Goal: Task Accomplishment & Management: Use online tool/utility

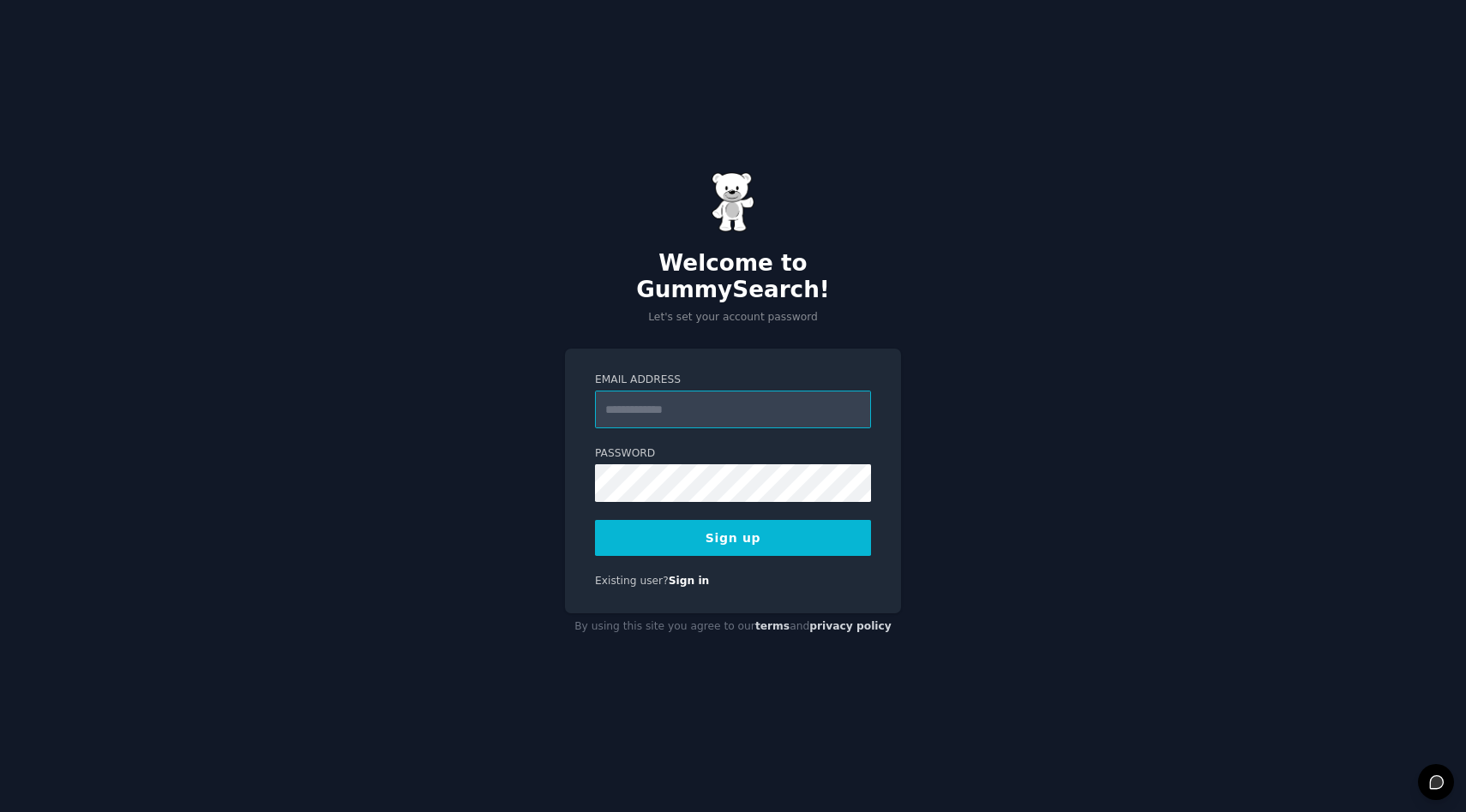
click at [762, 398] on input "Email Address" at bounding box center [733, 409] width 276 height 37
type input "**********"
click at [763, 521] on button "Sign up" at bounding box center [733, 538] width 276 height 36
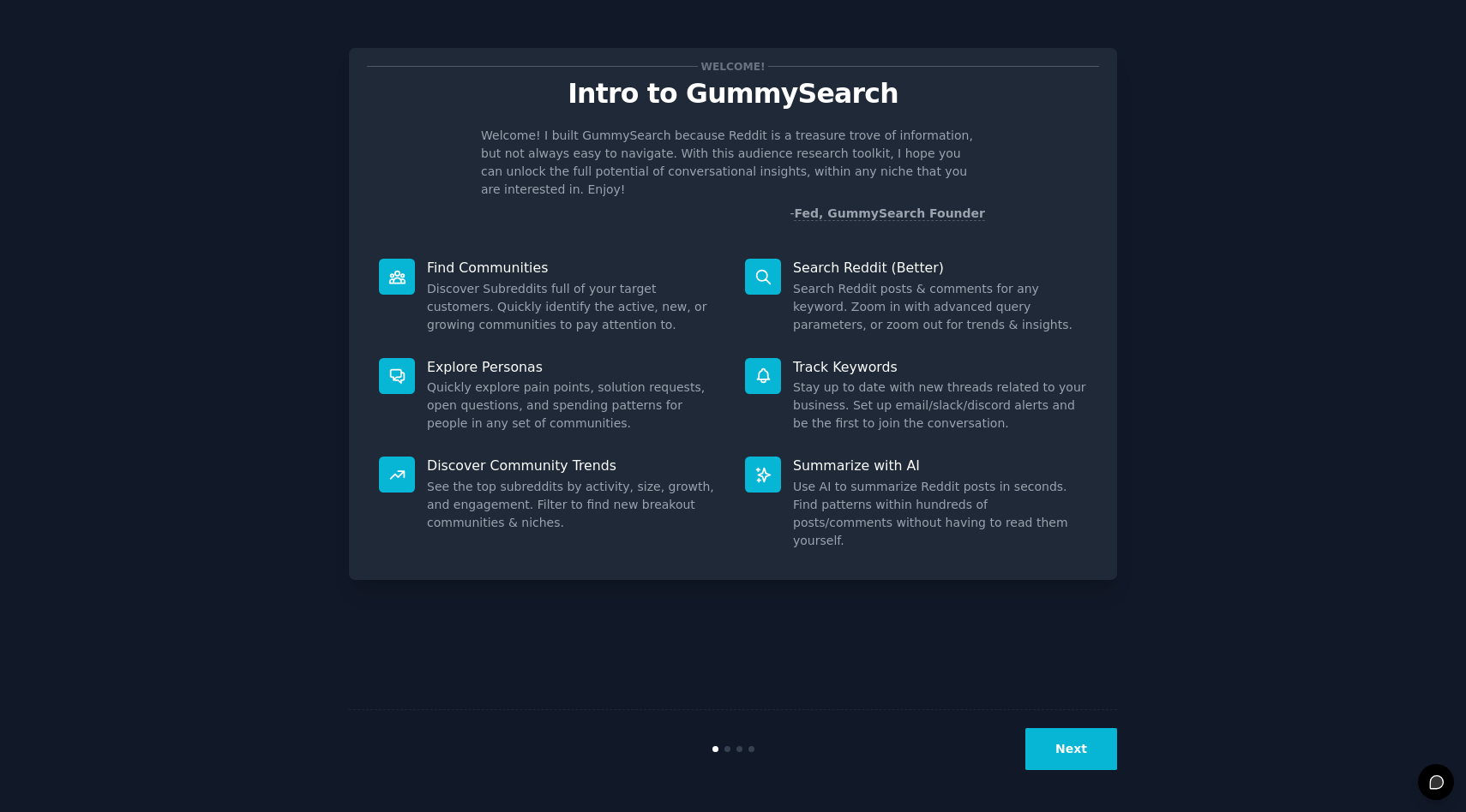
click at [1082, 766] on button "Next" at bounding box center [1071, 749] width 92 height 42
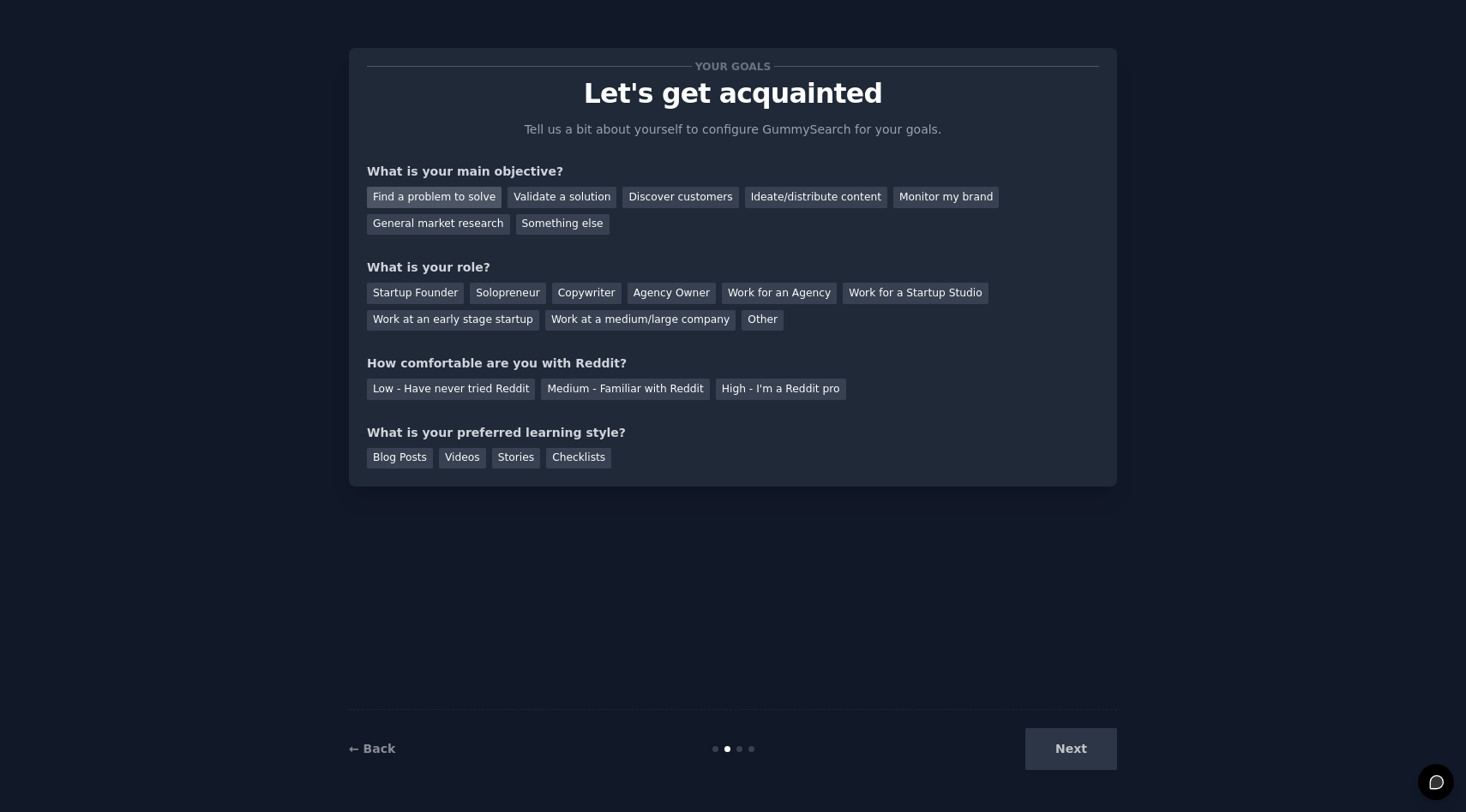
click at [437, 193] on div "Find a problem to solve" at bounding box center [433, 198] width 135 height 21
click at [554, 188] on div "Validate a solution" at bounding box center [562, 198] width 109 height 21
click at [472, 199] on div "Find a problem to solve" at bounding box center [433, 198] width 135 height 21
click at [512, 297] on div "Solopreneur" at bounding box center [507, 293] width 76 height 21
click at [622, 388] on div "Medium - Familiar with Reddit" at bounding box center [625, 390] width 168 height 21
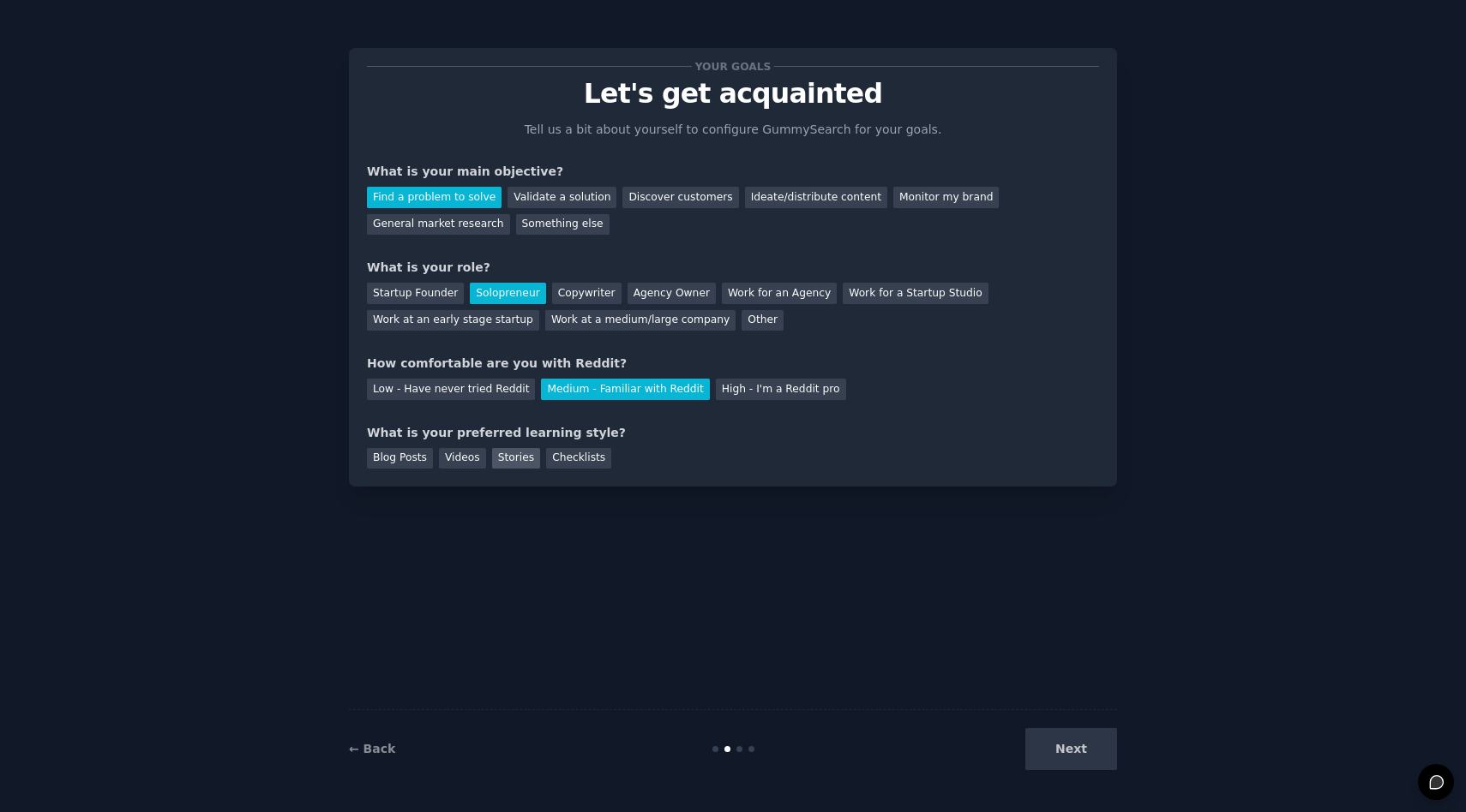
click at [523, 462] on div "Stories" at bounding box center [516, 459] width 48 height 21
click at [1067, 742] on button "Next" at bounding box center [1071, 749] width 92 height 42
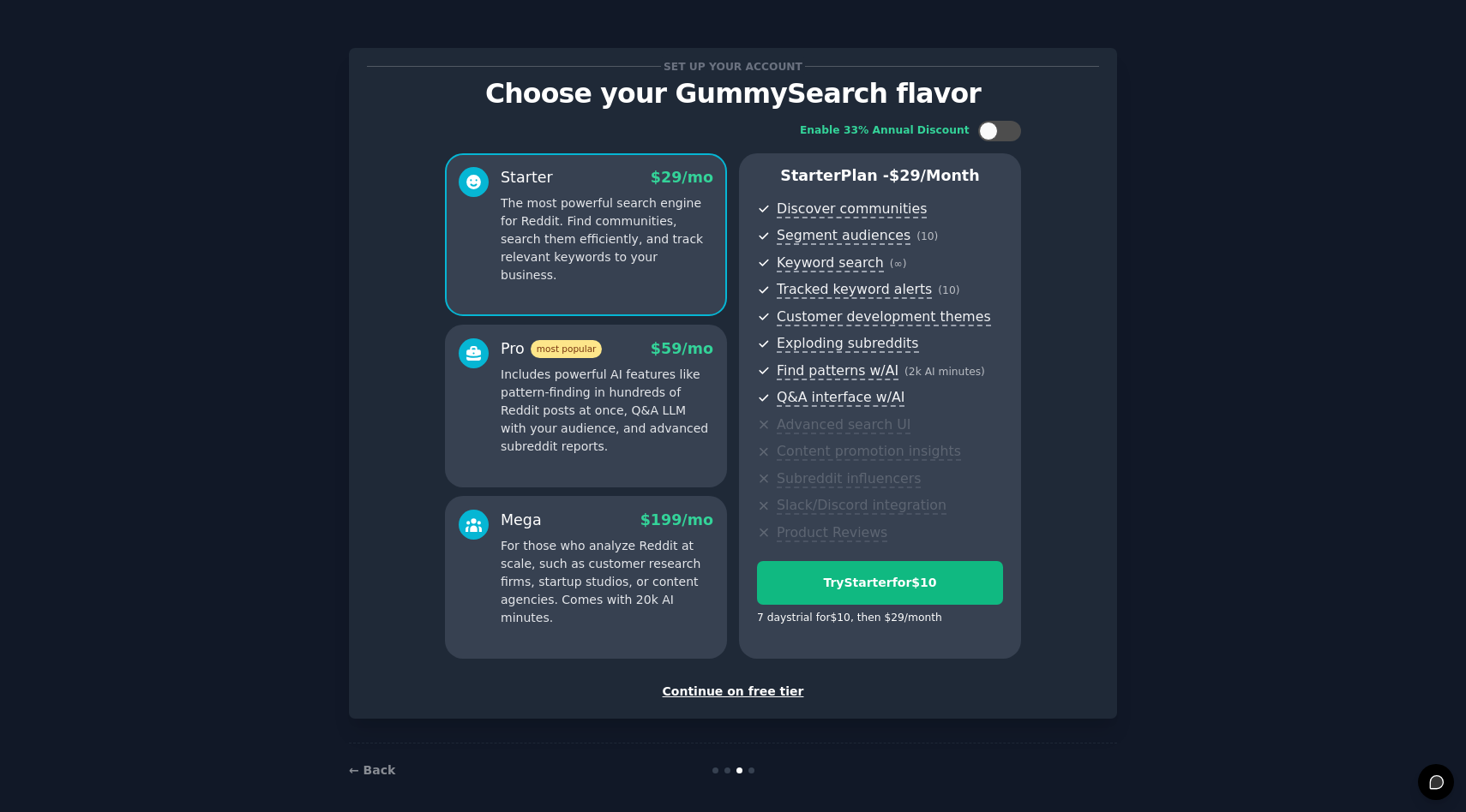
click at [722, 690] on div "Continue on free tier" at bounding box center [732, 692] width 732 height 18
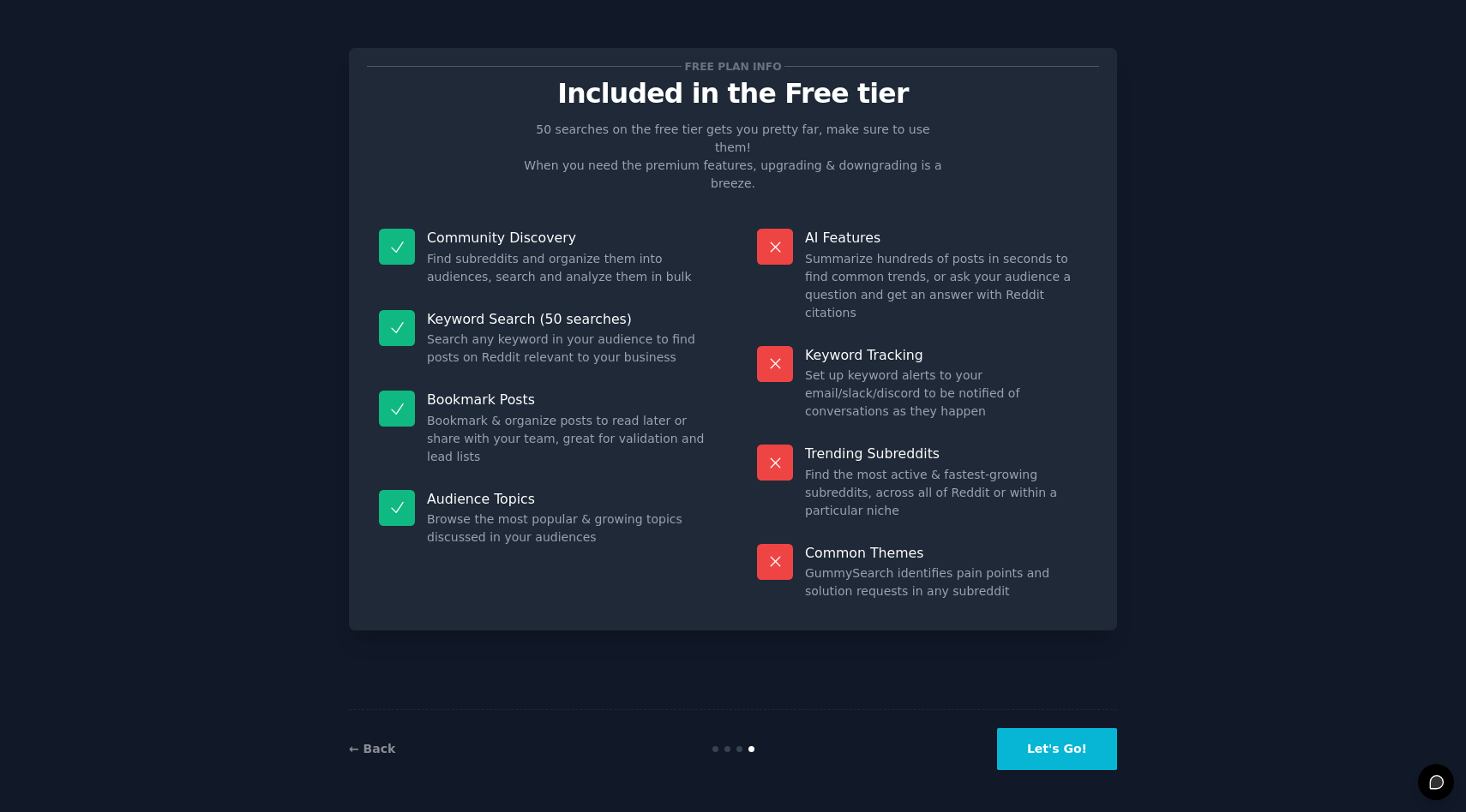
click at [1059, 742] on button "Let's Go!" at bounding box center [1057, 749] width 120 height 42
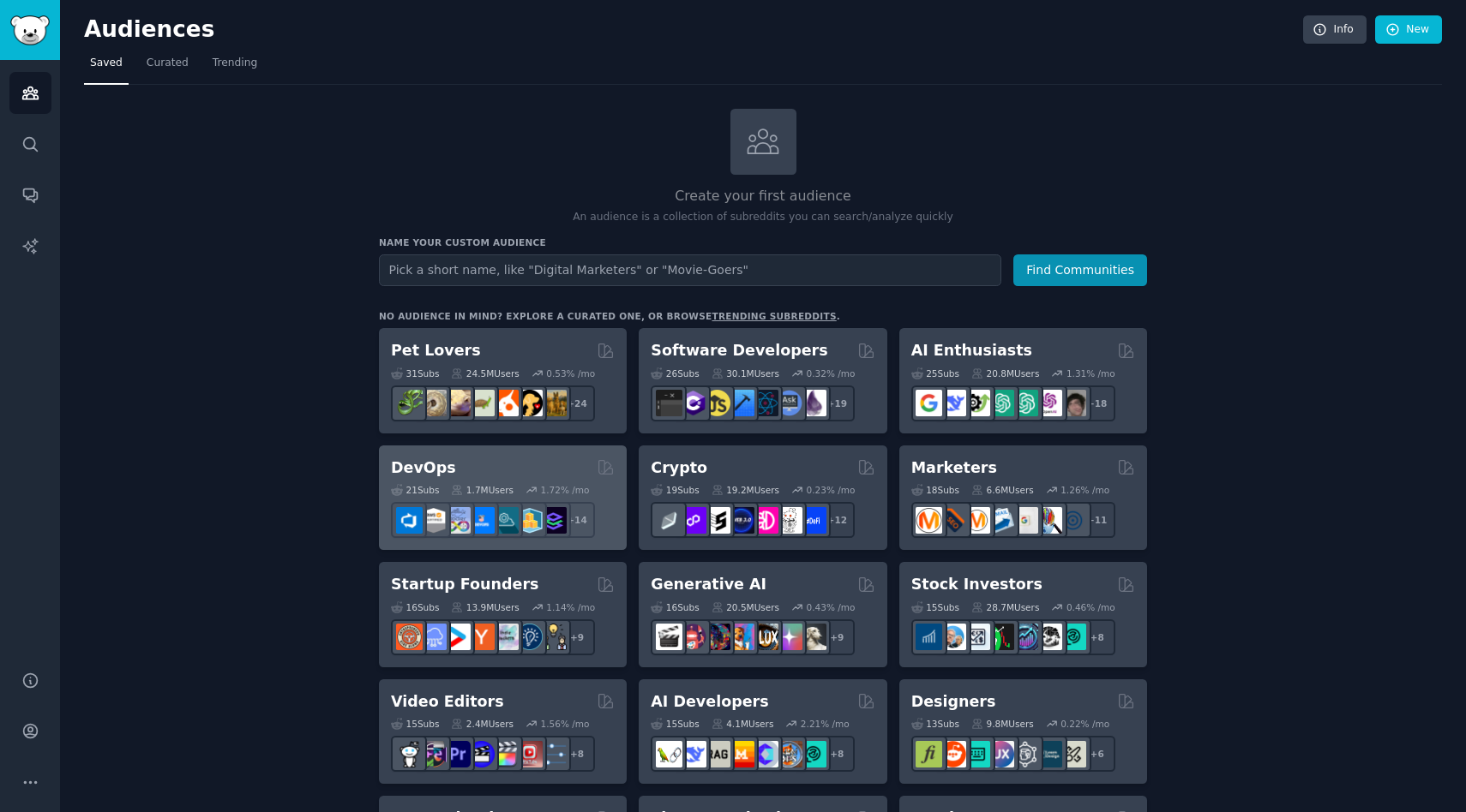
click at [414, 463] on h2 "DevOps" at bounding box center [423, 468] width 65 height 21
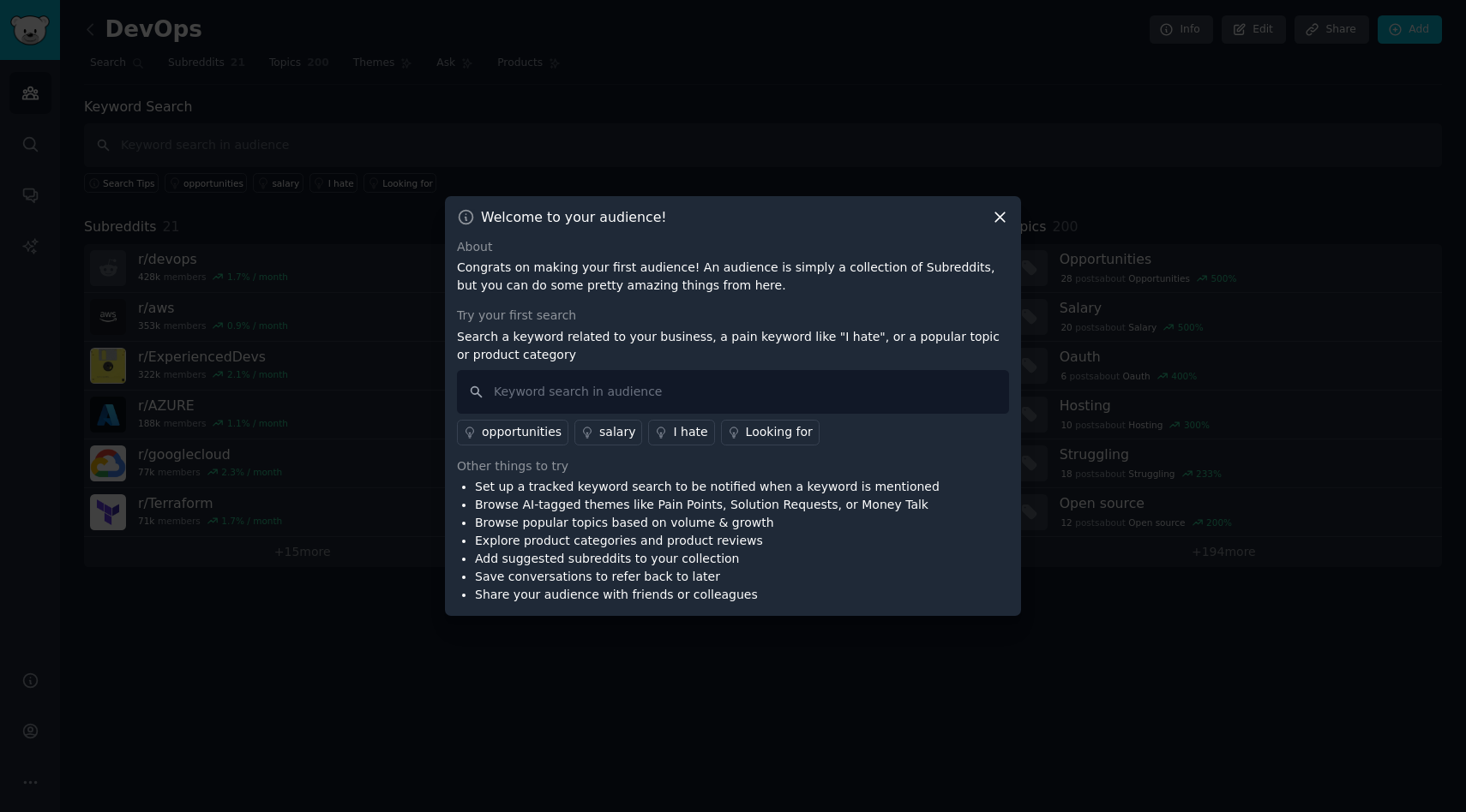
click at [1001, 214] on icon at bounding box center [1000, 217] width 10 height 10
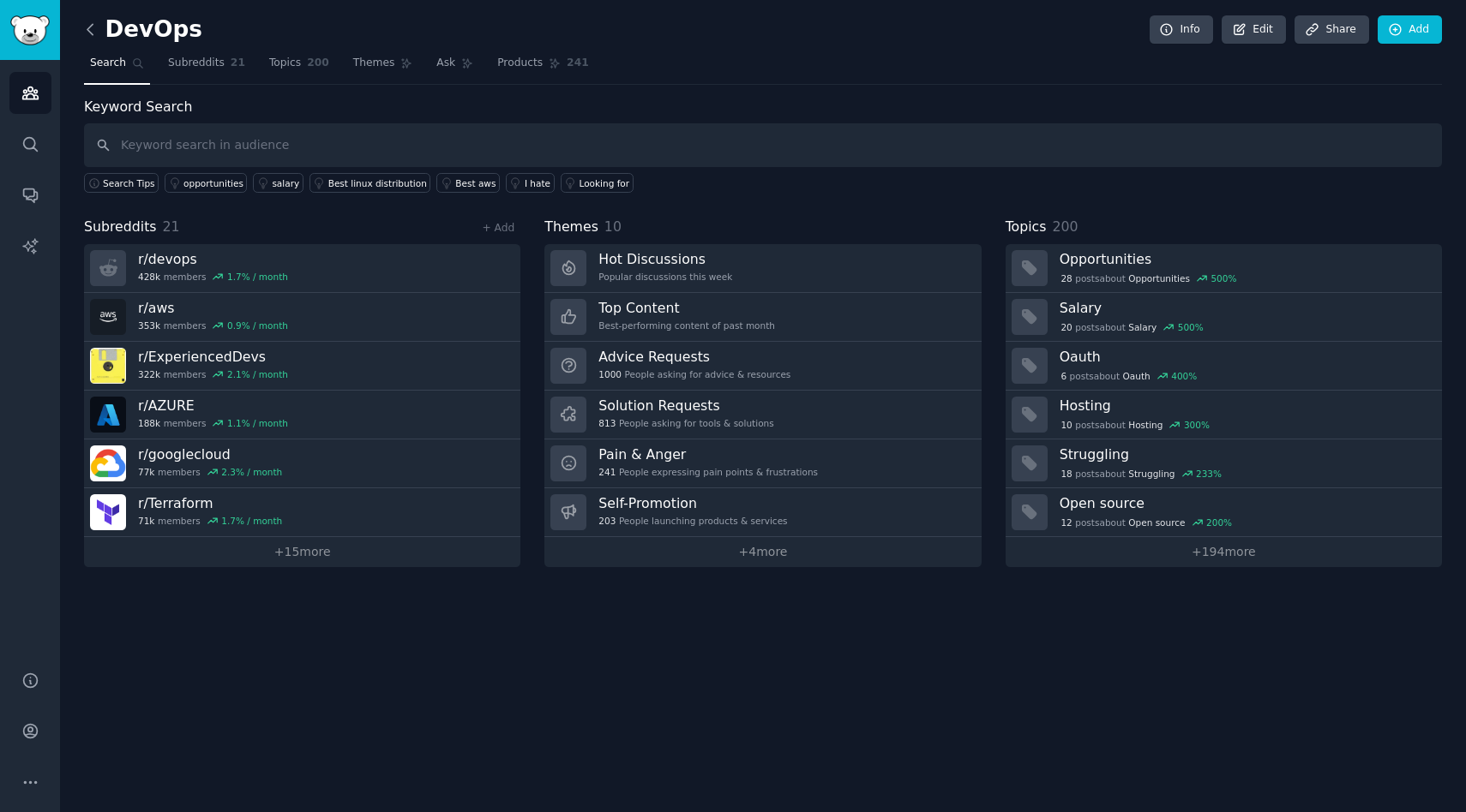
click at [93, 32] on icon at bounding box center [90, 29] width 18 height 18
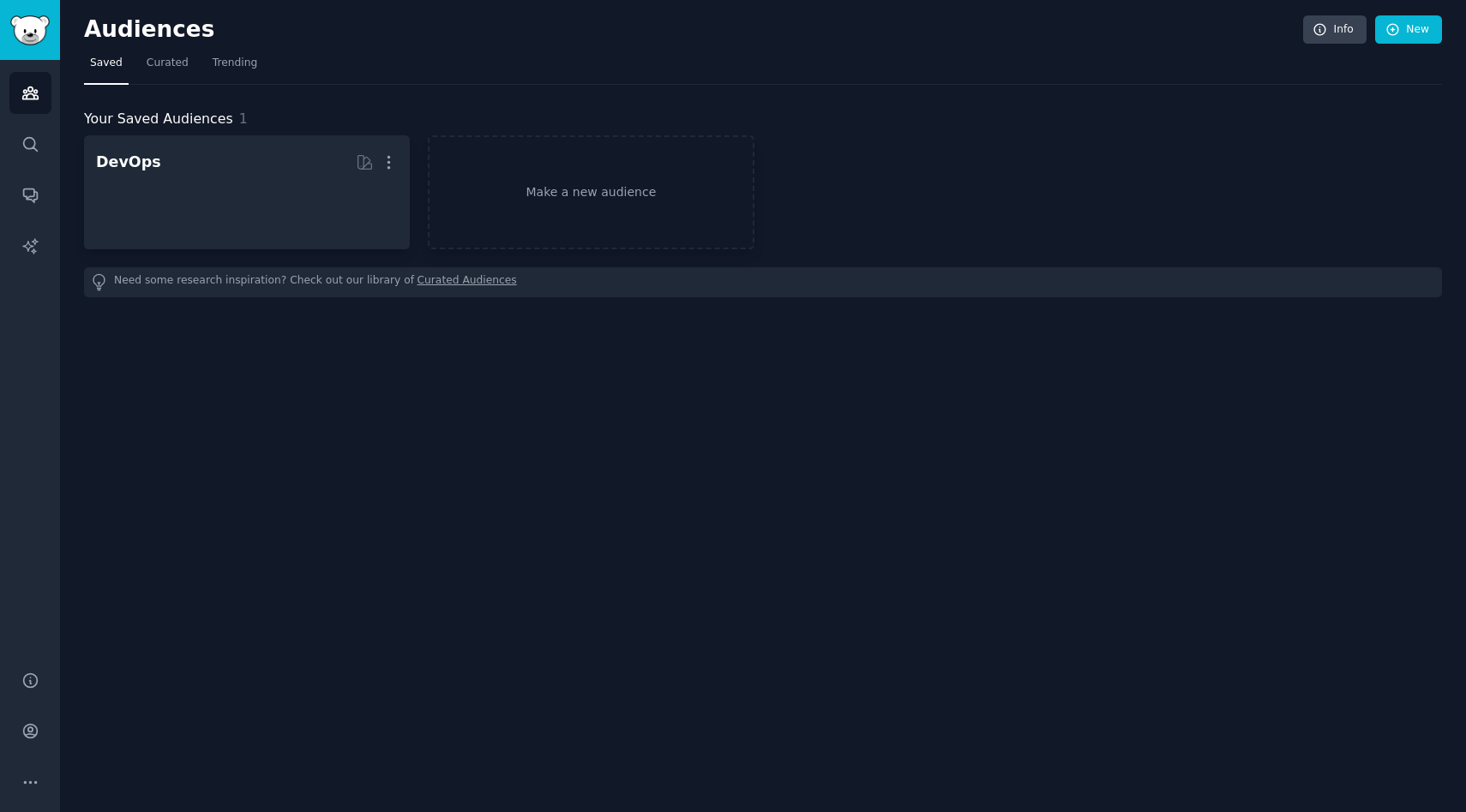
click at [93, 32] on h2 "Audiences" at bounding box center [693, 29] width 1219 height 28
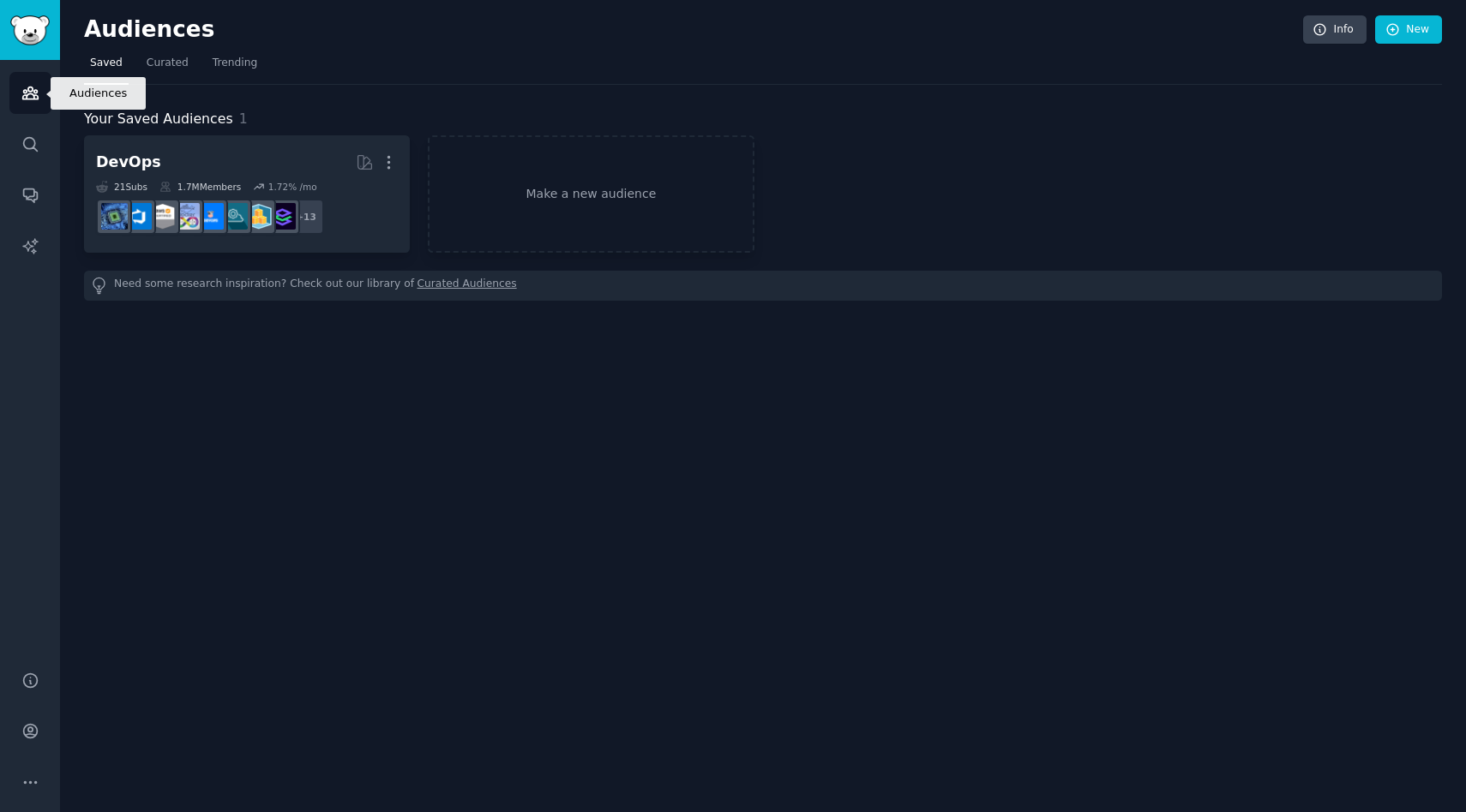
click at [35, 99] on icon "Sidebar" at bounding box center [29, 93] width 15 height 12
click at [519, 222] on link "Make a new audience" at bounding box center [590, 194] width 325 height 118
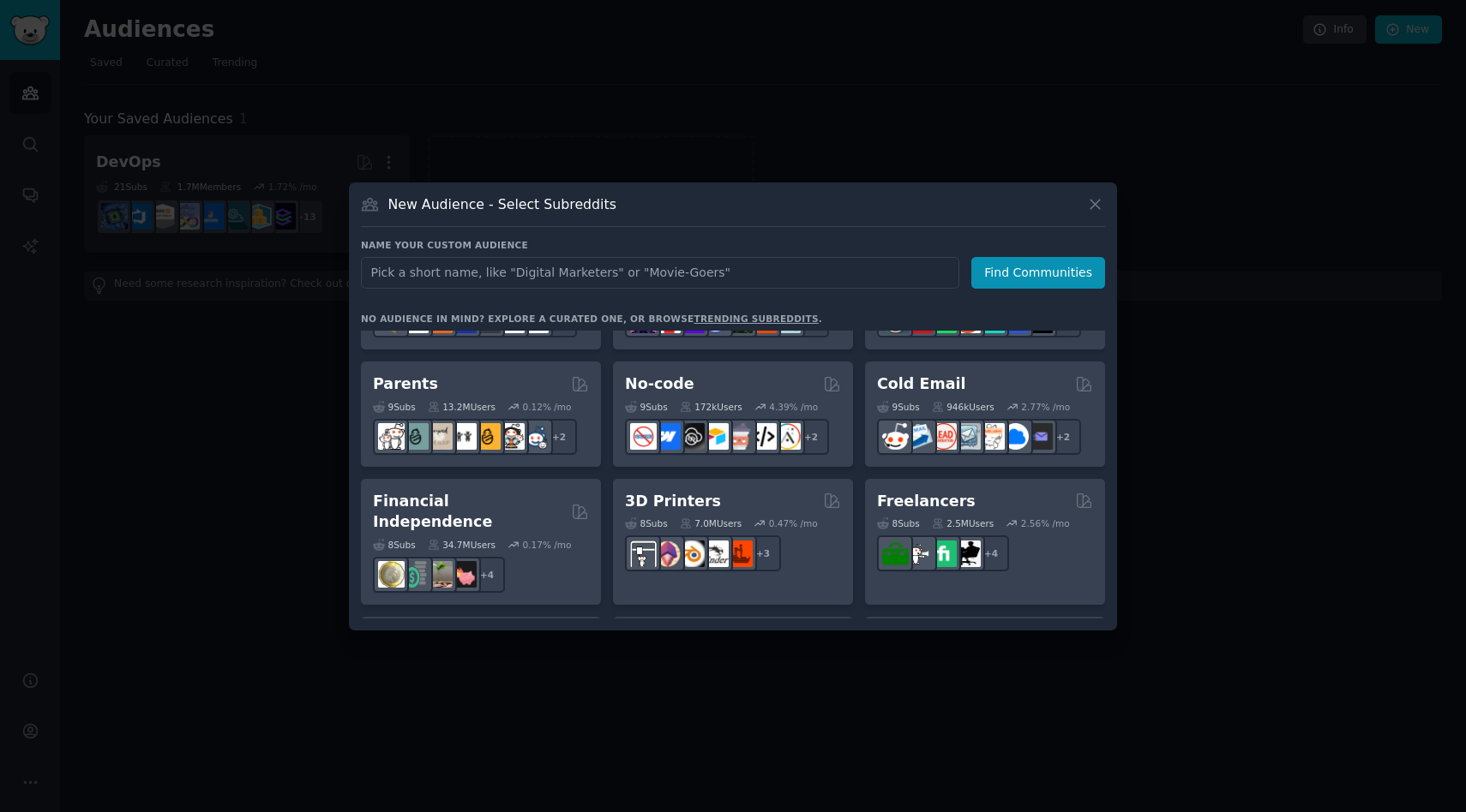
scroll to position [788, 0]
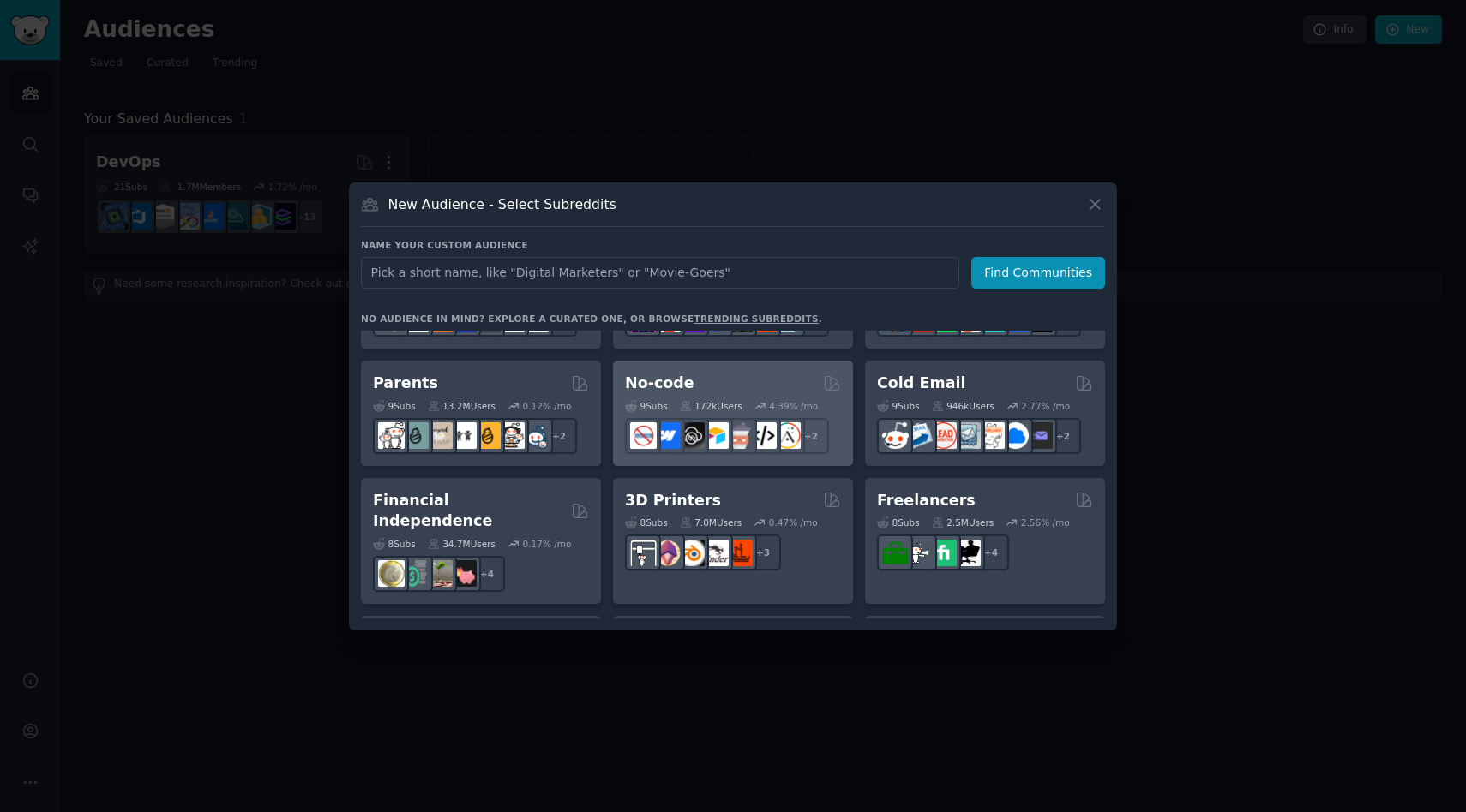
click at [729, 394] on div "9 Sub s 172k Users 4.39 % /mo r/Adalo + 2" at bounding box center [733, 423] width 216 height 60
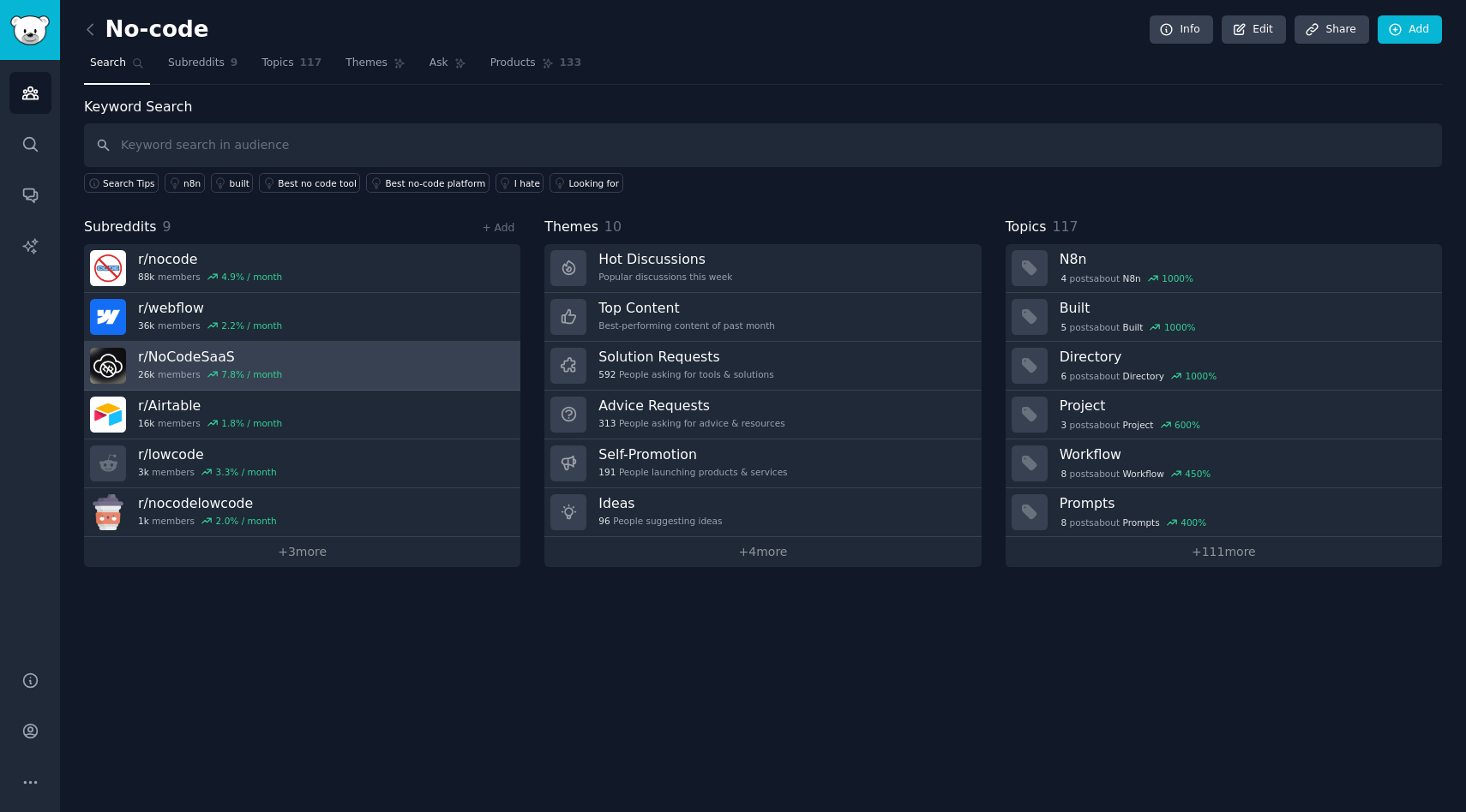
click at [362, 366] on link "r/ NoCodeSaaS 26k members 7.8 % / month" at bounding box center [301, 366] width 436 height 49
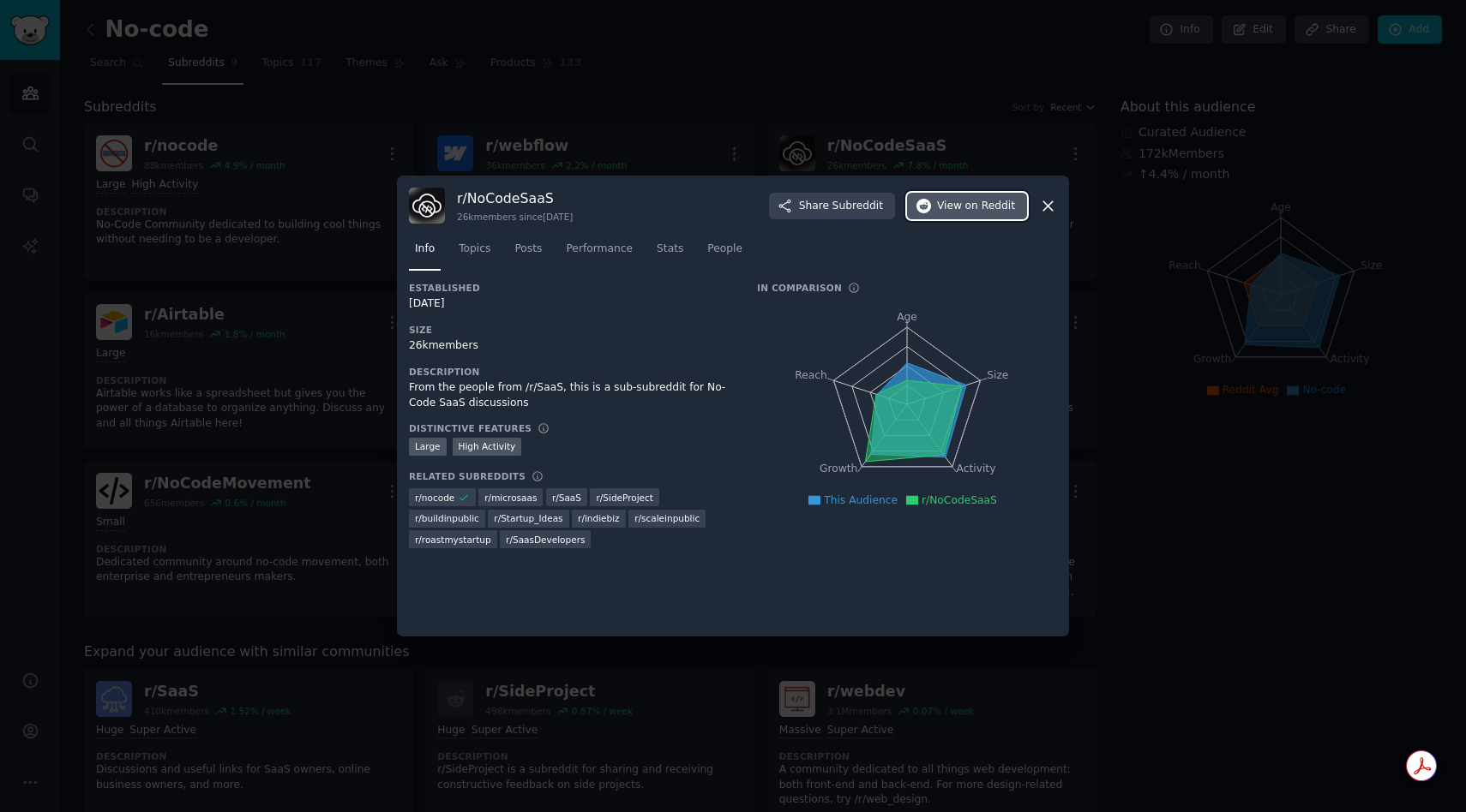
click at [946, 204] on span "View on Reddit" at bounding box center [976, 206] width 78 height 15
click at [337, 221] on div at bounding box center [733, 406] width 1466 height 812
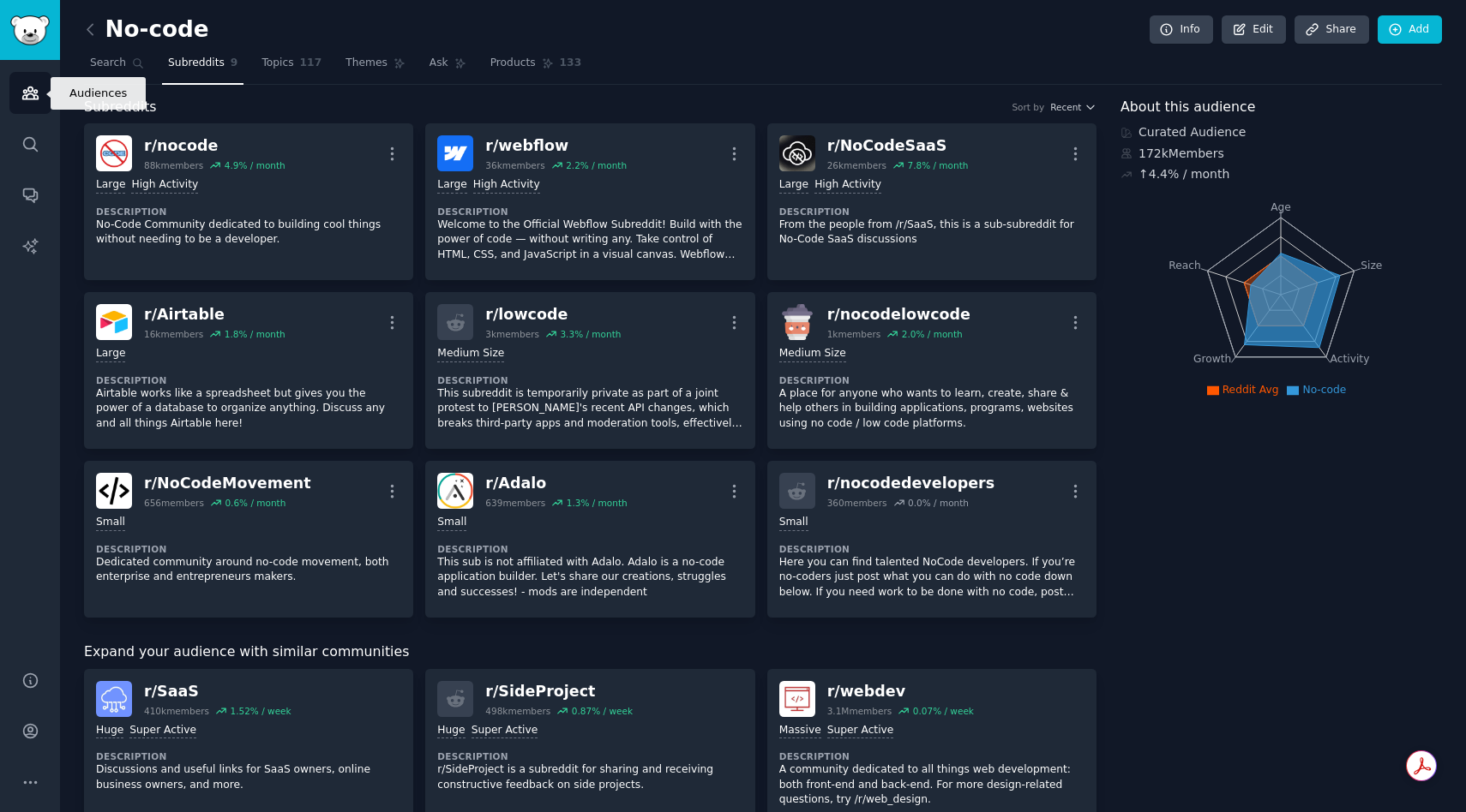
click at [28, 94] on icon "Sidebar" at bounding box center [29, 93] width 15 height 12
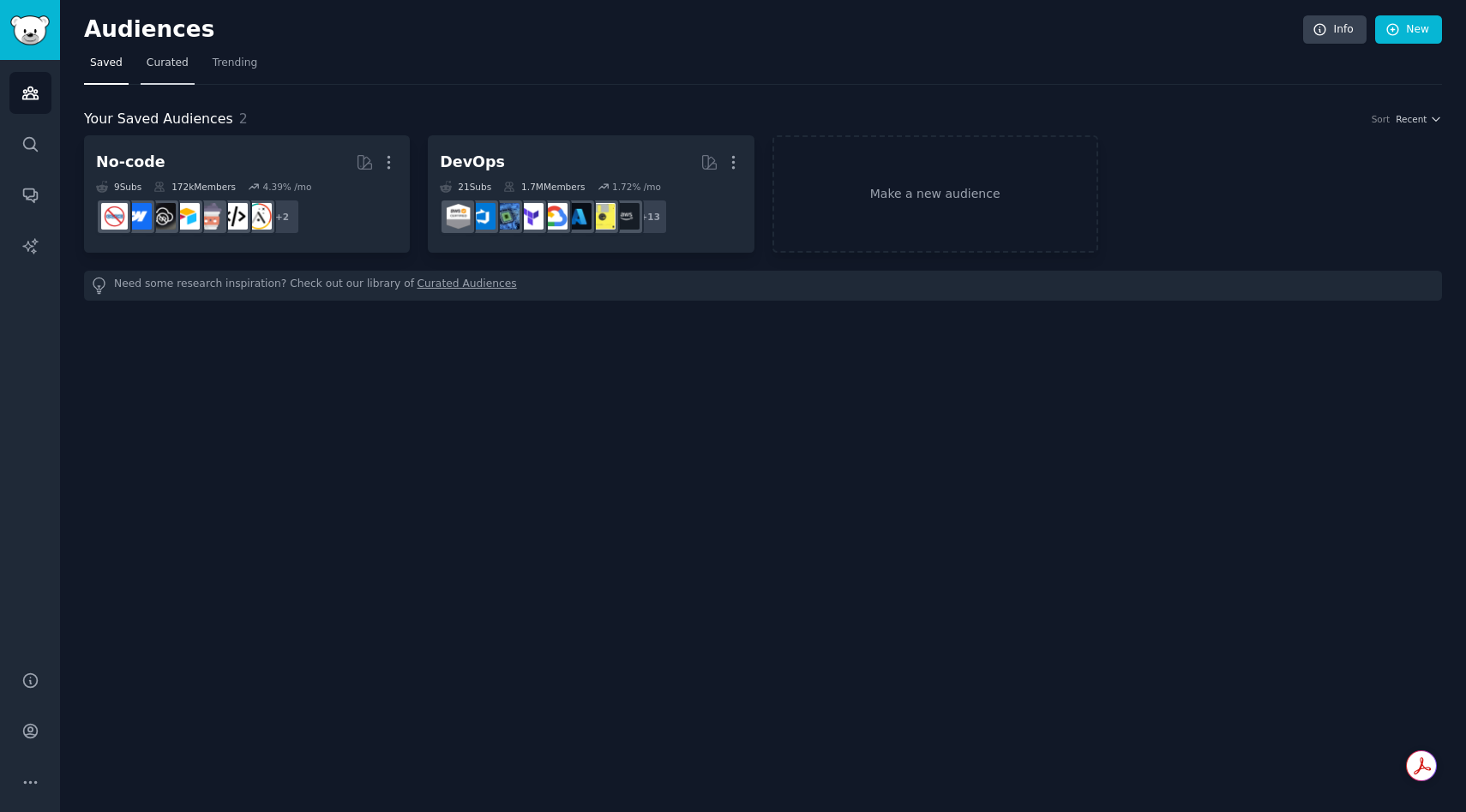
click at [171, 62] on span "Curated" at bounding box center [167, 62] width 42 height 15
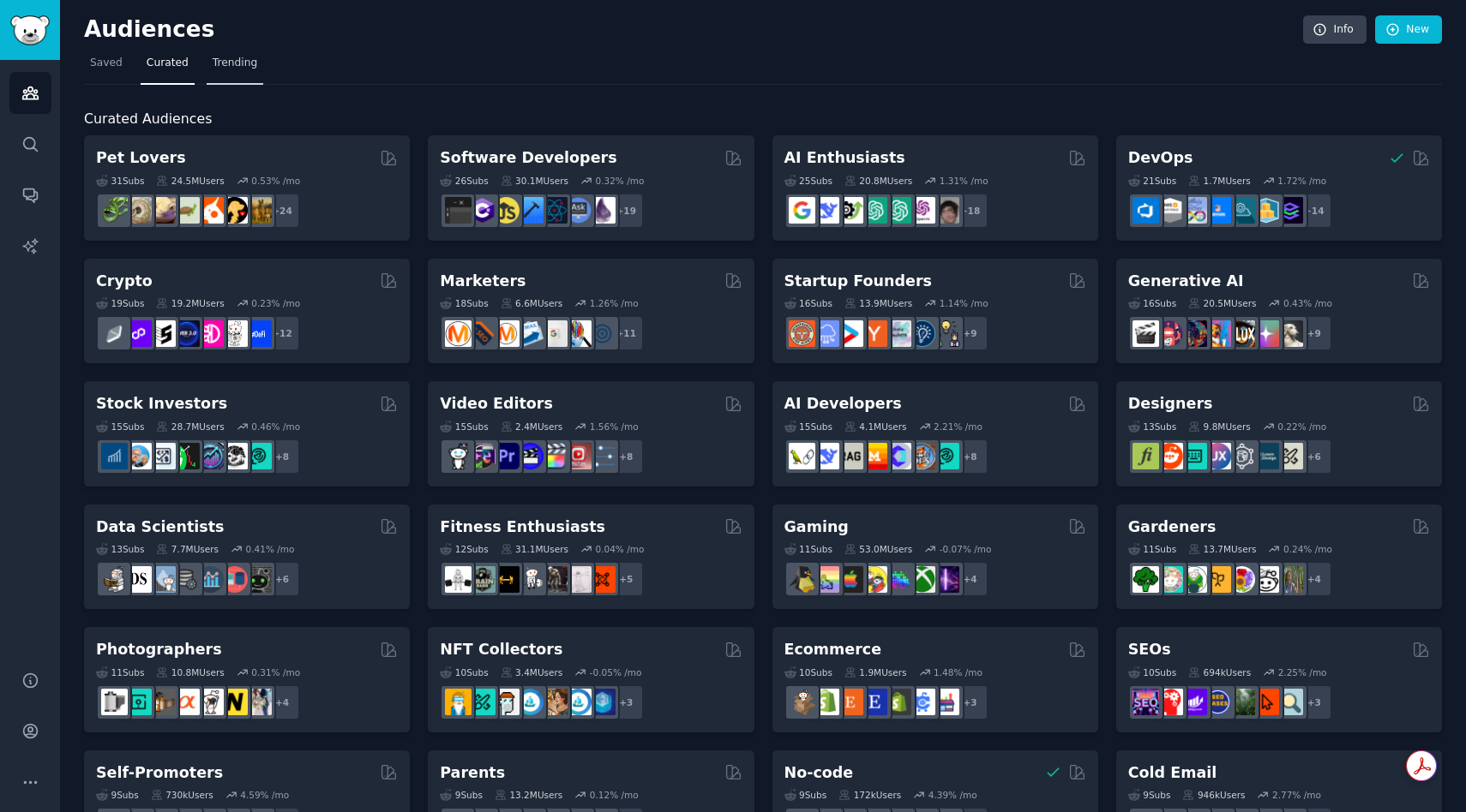
click at [243, 62] on span "Trending" at bounding box center [235, 62] width 45 height 15
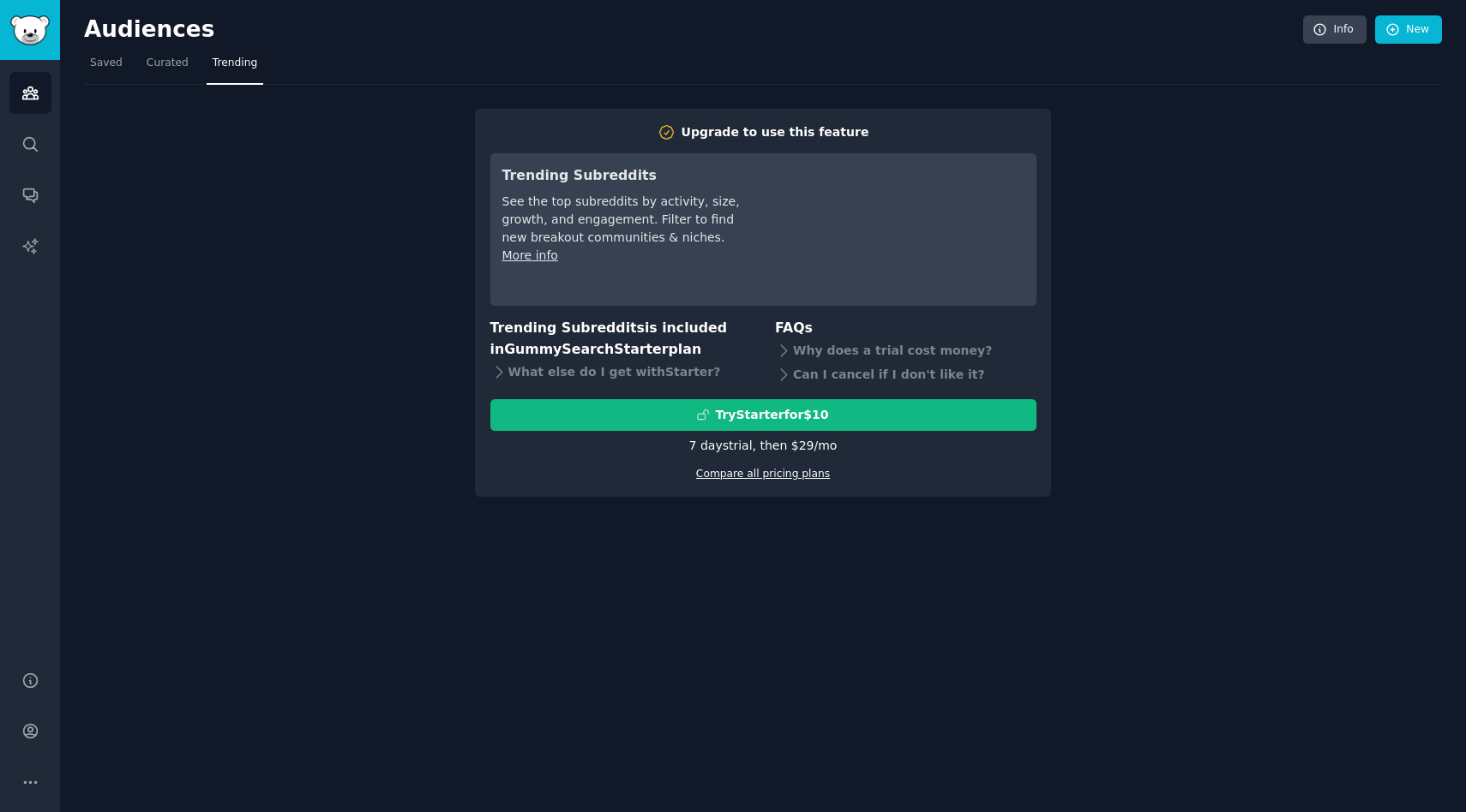
click at [738, 477] on link "Compare all pricing plans" at bounding box center [763, 473] width 134 height 12
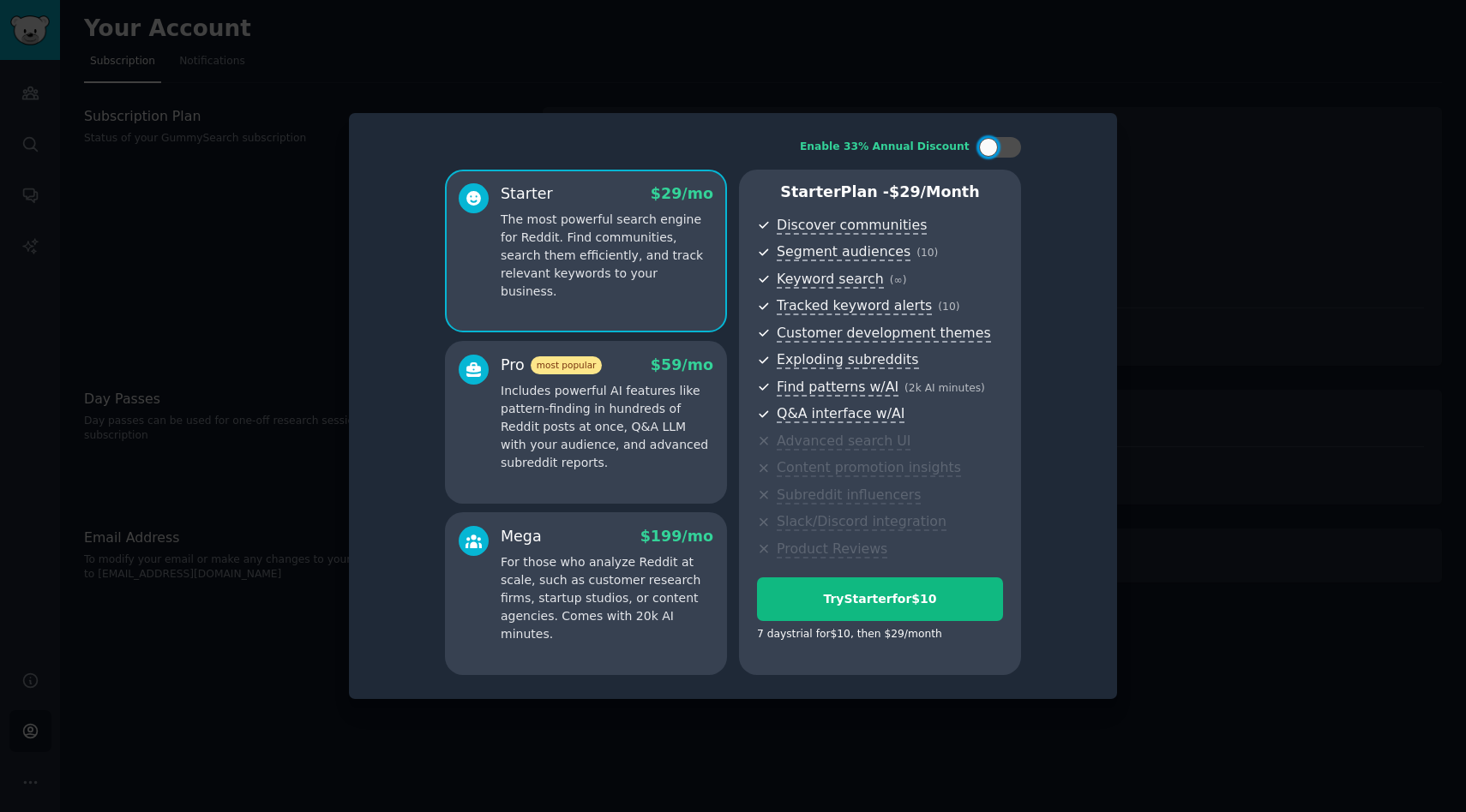
click at [792, 750] on div at bounding box center [733, 406] width 1466 height 812
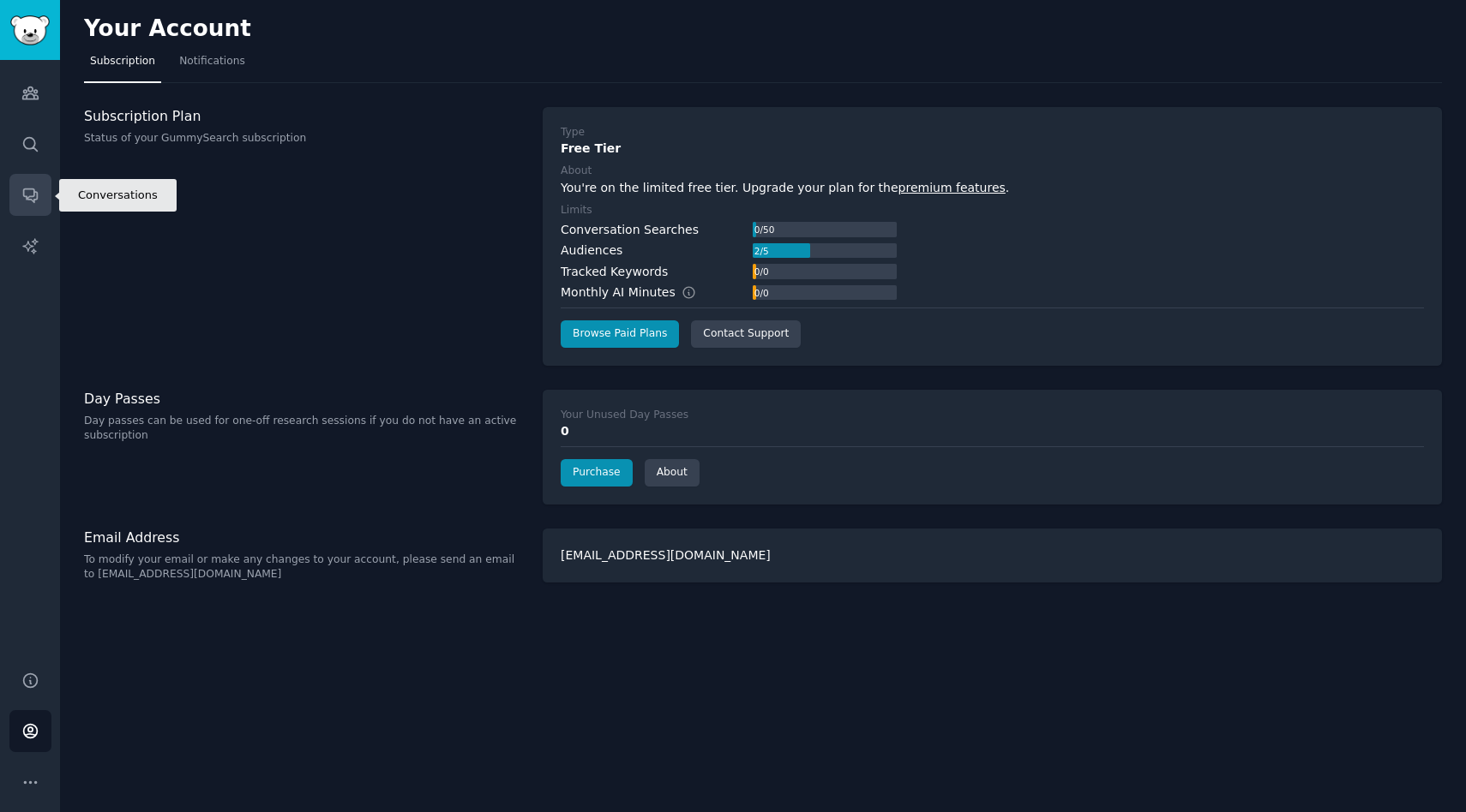
click at [26, 190] on icon "Sidebar" at bounding box center [30, 195] width 18 height 18
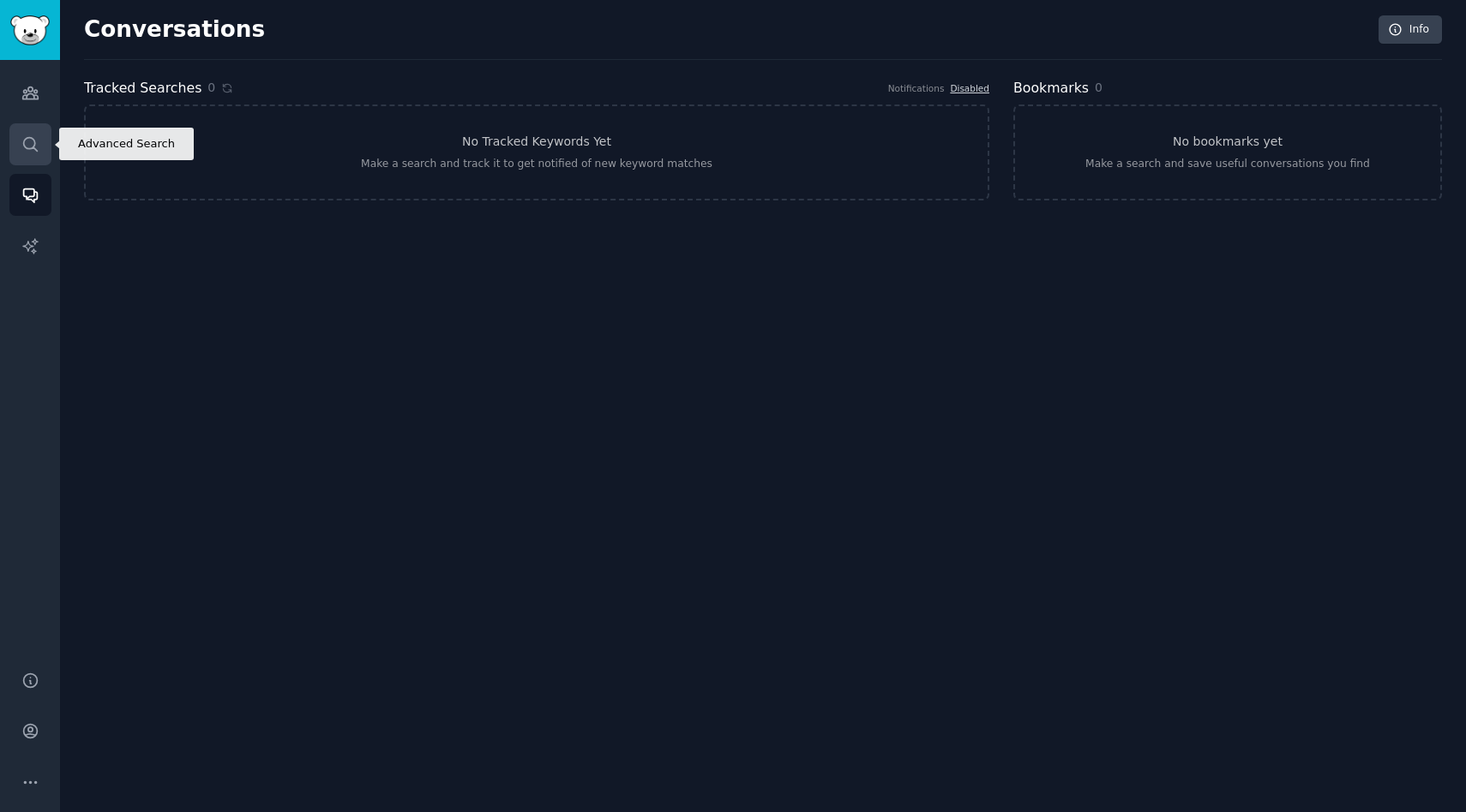
click at [26, 165] on link "Search" at bounding box center [30, 144] width 42 height 42
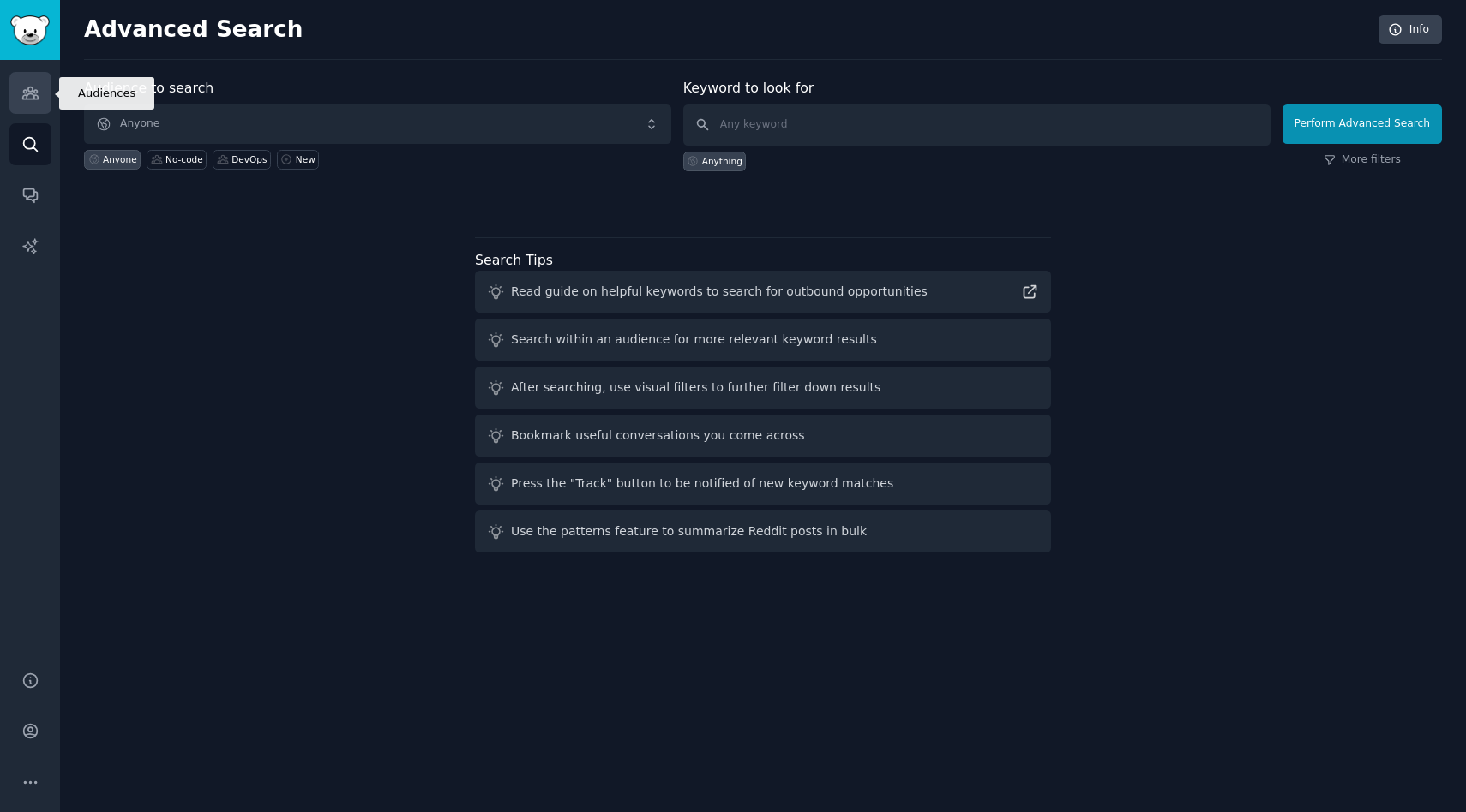
click at [26, 101] on icon "Sidebar" at bounding box center [30, 93] width 18 height 18
